Goal: Communication & Community: Ask a question

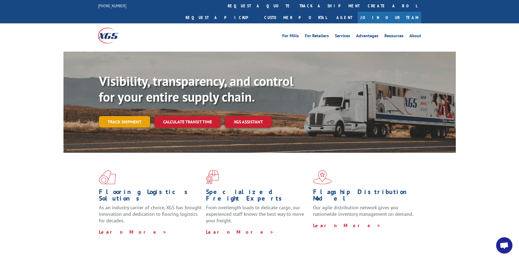
click at [136, 116] on link "Track shipment" at bounding box center [124, 121] width 51 height 11
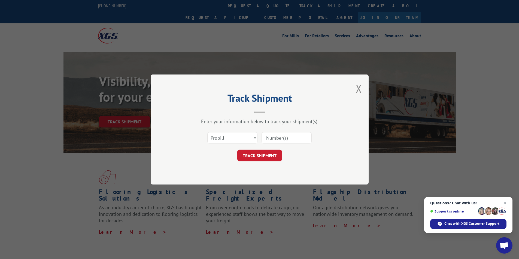
click at [280, 140] on input at bounding box center [286, 137] width 50 height 11
paste input "1228936635"
type input "1228936635"
click at [265, 157] on button "TRACK SHIPMENT" at bounding box center [259, 155] width 45 height 11
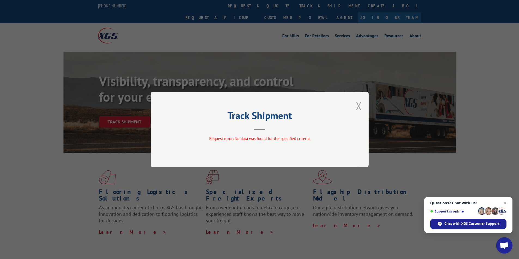
click at [357, 108] on button "Close modal" at bounding box center [358, 106] width 6 height 14
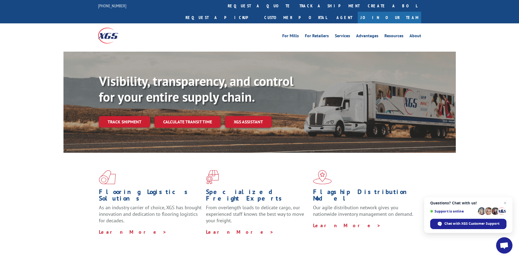
click at [135, 116] on link "Track shipment" at bounding box center [124, 121] width 51 height 11
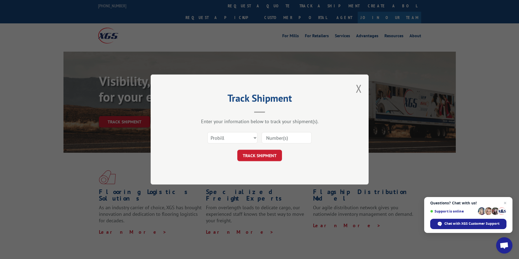
drag, startPoint x: 261, startPoint y: 139, endPoint x: 258, endPoint y: 138, distance: 2.9
click at [261, 139] on div "Select category... Probill BOL PO" at bounding box center [259, 138] width 163 height 18
click at [250, 138] on select "Select category... Probill BOL PO" at bounding box center [232, 137] width 50 height 11
click at [250, 139] on select "Select category... Probill BOL PO" at bounding box center [232, 137] width 50 height 11
click at [283, 138] on input at bounding box center [286, 137] width 50 height 11
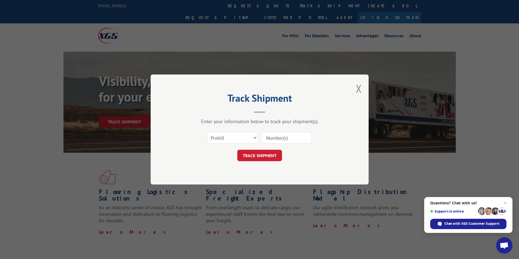
type input "1228936635"
click at [264, 156] on button "TRACK SHIPMENT" at bounding box center [259, 155] width 45 height 11
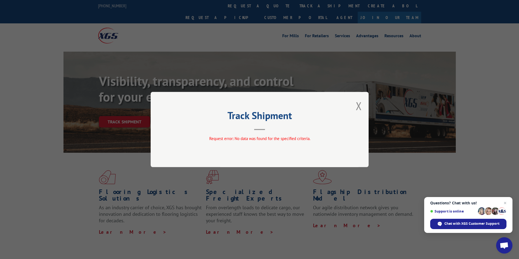
drag, startPoint x: 356, startPoint y: 108, endPoint x: 347, endPoint y: 110, distance: 9.6
click at [356, 107] on button "Close modal" at bounding box center [358, 106] width 6 height 14
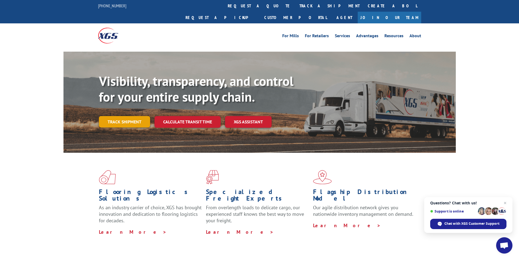
click at [128, 116] on link "Track shipment" at bounding box center [124, 121] width 51 height 11
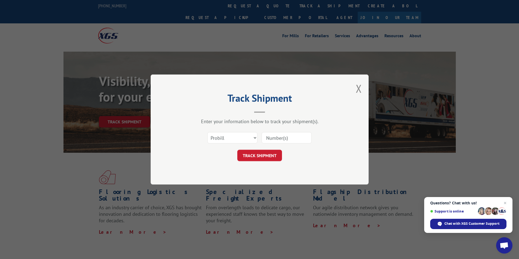
click at [273, 139] on input at bounding box center [286, 137] width 50 height 11
type input "17690068"
click at [266, 155] on button "TRACK SHIPMENT" at bounding box center [259, 155] width 45 height 11
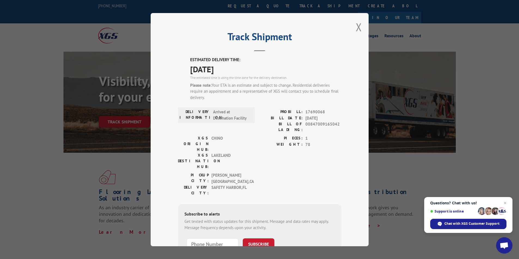
drag, startPoint x: 358, startPoint y: 31, endPoint x: 347, endPoint y: 54, distance: 25.8
click at [347, 54] on div "Track Shipment ESTIMATED DELIVERY TIME: [DATE] The estimated time is using the …" at bounding box center [260, 130] width 218 height 234
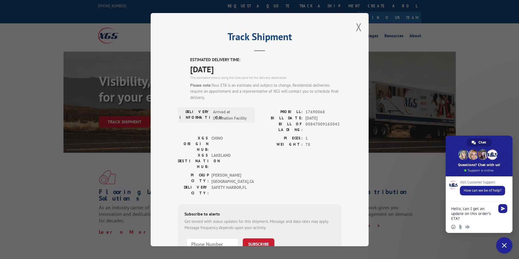
type textarea "PROBILL: 17690068"
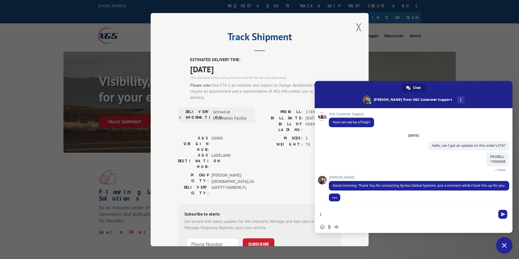
type textarea "It says"
type textarea "i have to"
type textarea "do i need to be home to receive it?"
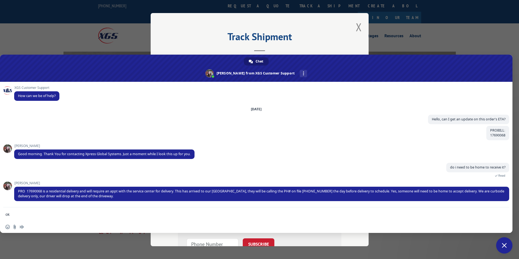
type textarea "ok.. thank you.. yes that is my cell phone"
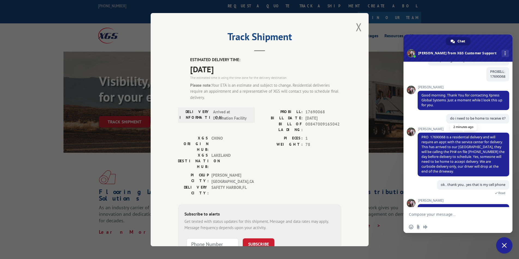
scroll to position [61, 0]
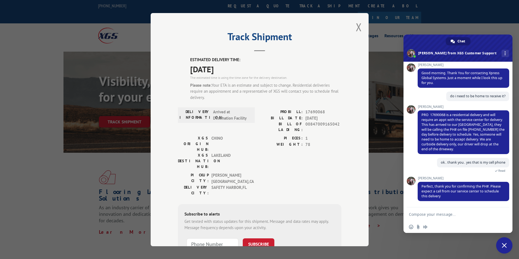
click at [504, 243] on span "Close chat" at bounding box center [504, 246] width 16 height 16
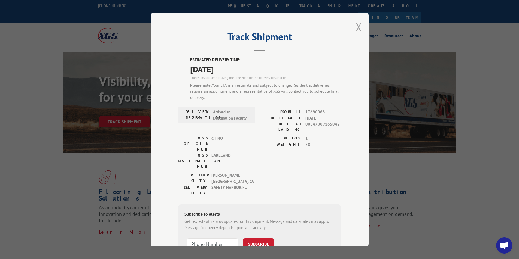
click at [358, 25] on button "Close modal" at bounding box center [358, 27] width 6 height 14
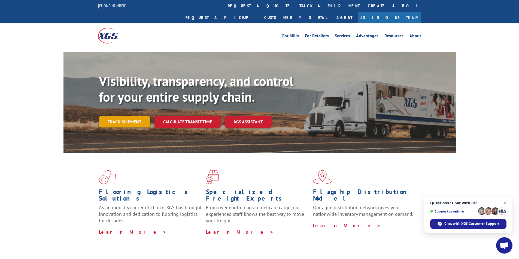
click at [138, 116] on link "Track shipment" at bounding box center [124, 121] width 51 height 11
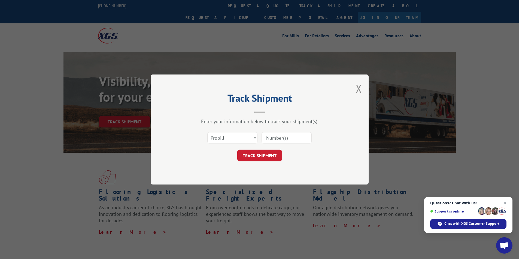
click at [291, 141] on input at bounding box center [286, 137] width 50 height 11
type input "17690068"
click at [265, 156] on button "TRACK SHIPMENT" at bounding box center [259, 155] width 45 height 11
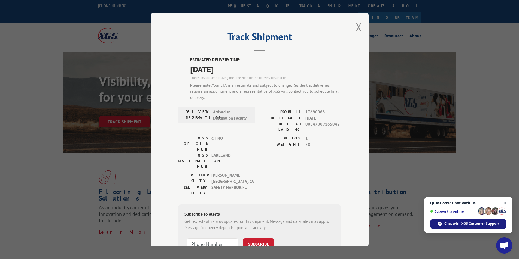
click at [469, 224] on span "Chat with XGS Customer Support" at bounding box center [471, 224] width 55 height 5
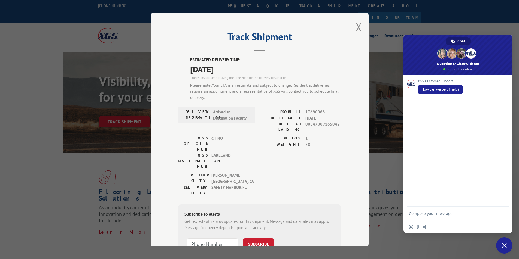
click at [445, 217] on textarea "Compose your message..." at bounding box center [452, 217] width 86 height 10
type textarea "Hello, can I get an update on this order's ETA?"
drag, startPoint x: 325, startPoint y: 113, endPoint x: 285, endPoint y: 113, distance: 39.5
click at [285, 113] on div "PROBILL: 17690068" at bounding box center [300, 112] width 82 height 6
copy div "PROBILL: 17690068"
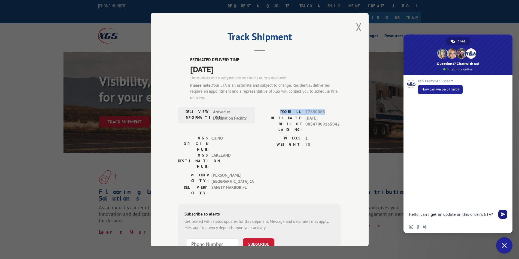
click at [500, 213] on span "Send" at bounding box center [502, 214] width 9 height 9
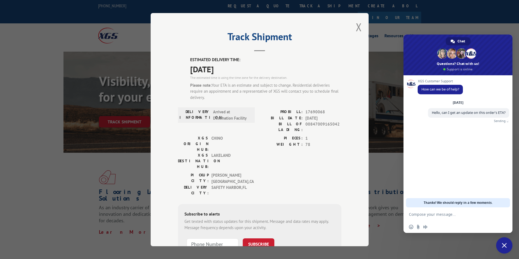
paste textarea "PROBILL: 17690068"
type textarea "PROBILL: 17690068"
click at [501, 212] on span "Send" at bounding box center [503, 214] width 4 height 4
click at [458, 215] on textarea "Compose your message..." at bounding box center [452, 214] width 86 height 5
type textarea "j"
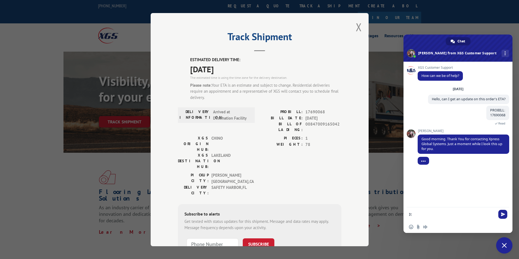
type textarea "I"
type textarea "i"
type textarea "do i need to be home to receive it?"
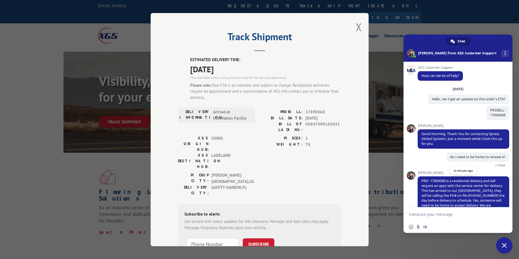
scroll to position [19, 0]
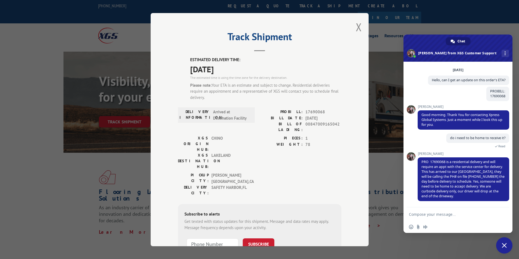
click at [461, 213] on textarea "Compose your message..." at bounding box center [452, 214] width 86 height 5
type textarea "ok.. thank you.. yes that is my cell phone"
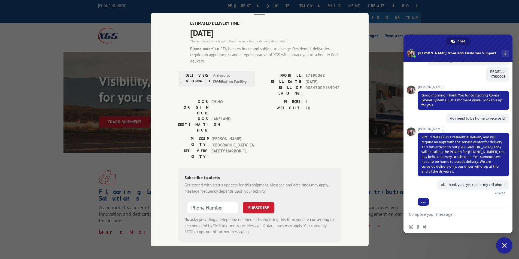
scroll to position [0, 0]
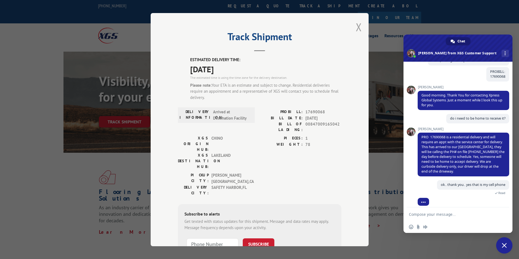
click at [355, 26] on button "Close modal" at bounding box center [358, 27] width 6 height 14
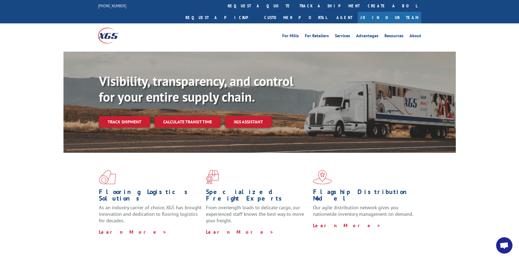
scroll to position [61, 0]
